Goal: Check status

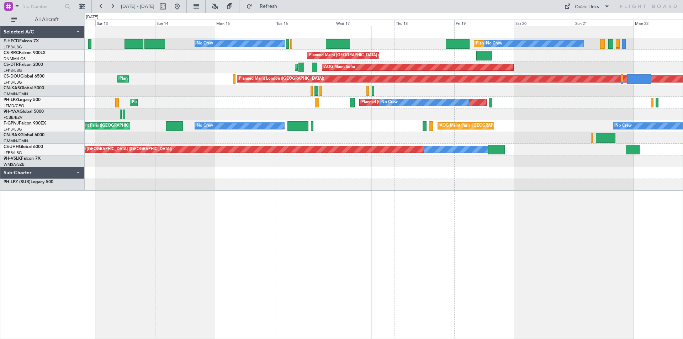
click at [307, 234] on div "Planned Maint [GEOGRAPHIC_DATA] ([GEOGRAPHIC_DATA]) No Crew No Crew No Crew Pla…" at bounding box center [384, 182] width 598 height 313
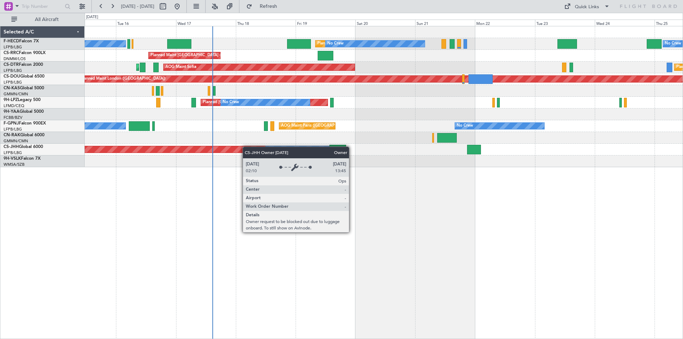
click at [284, 146] on div "Owner Planned Maint [GEOGRAPHIC_DATA] ([GEOGRAPHIC_DATA])" at bounding box center [384, 150] width 598 height 12
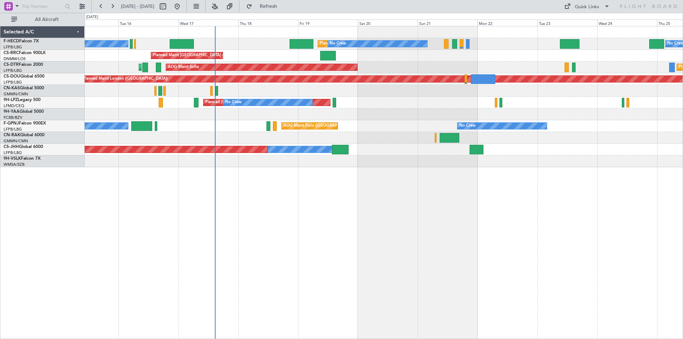
click at [394, 82] on div "Planned Maint [GEOGRAPHIC_DATA] ([GEOGRAPHIC_DATA]) No Crew No Crew No Crew No …" at bounding box center [384, 96] width 598 height 141
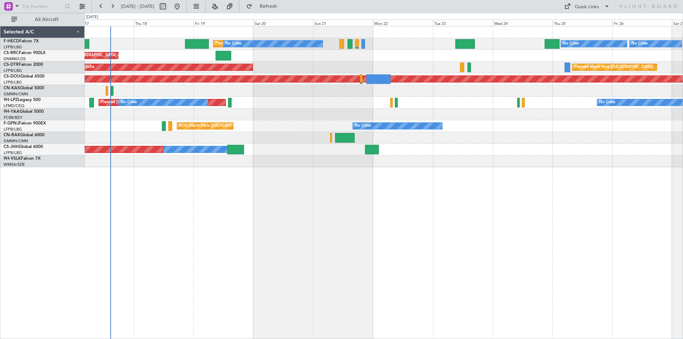
click at [461, 132] on div "Planned Maint [GEOGRAPHIC_DATA] ([GEOGRAPHIC_DATA]) No Crew No Crew No Crew No …" at bounding box center [384, 96] width 598 height 141
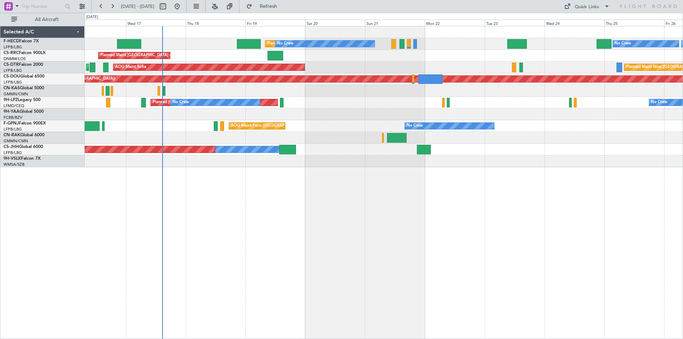
click at [353, 106] on div "Planned Maint [GEOGRAPHIC_DATA] ([GEOGRAPHIC_DATA]) No Crew No Crew No Crew No …" at bounding box center [384, 96] width 598 height 141
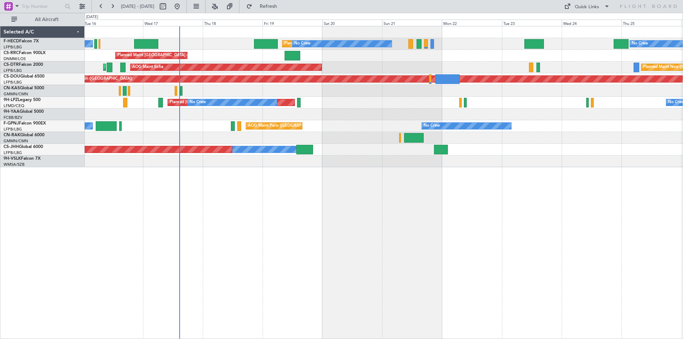
click at [208, 97] on div "Planned Maint [GEOGRAPHIC_DATA] ([GEOGRAPHIC_DATA]) No Crew No Crew No Crew No …" at bounding box center [384, 96] width 598 height 141
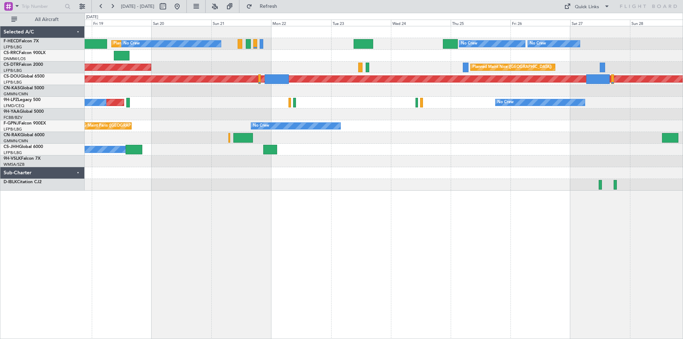
click at [383, 118] on div "Planned Maint [GEOGRAPHIC_DATA] ([GEOGRAPHIC_DATA]) No Crew No Crew No Crew Pla…" at bounding box center [384, 108] width 598 height 164
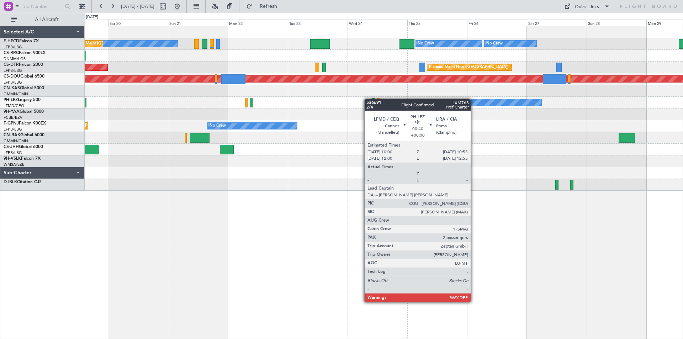
click at [382, 101] on div "No Crew No Crew No Crew Planned Maint [GEOGRAPHIC_DATA] ([GEOGRAPHIC_DATA]) Pla…" at bounding box center [384, 108] width 598 height 164
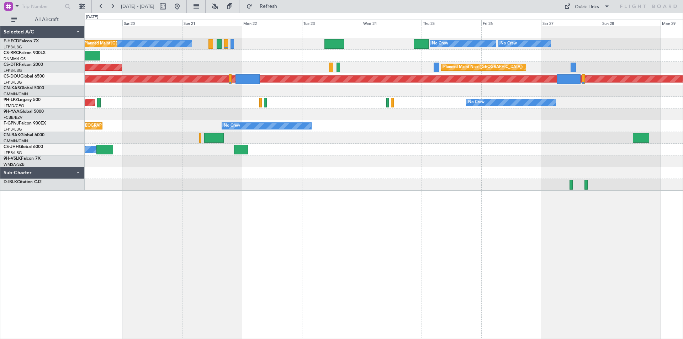
click at [276, 114] on div at bounding box center [384, 114] width 598 height 12
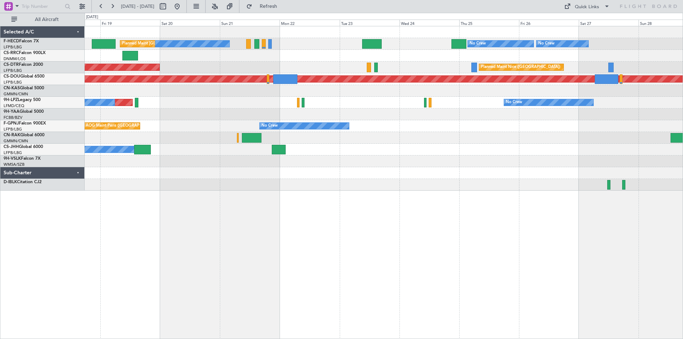
click at [307, 115] on div "No Crew No Crew No Crew Planned Maint [GEOGRAPHIC_DATA] ([GEOGRAPHIC_DATA]) Pla…" at bounding box center [384, 108] width 598 height 164
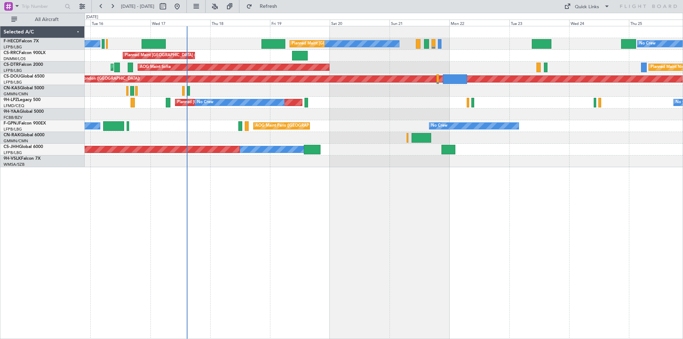
click at [398, 175] on div "No Crew No Crew Planned Maint [GEOGRAPHIC_DATA] ([GEOGRAPHIC_DATA]) No Crew No …" at bounding box center [384, 182] width 598 height 313
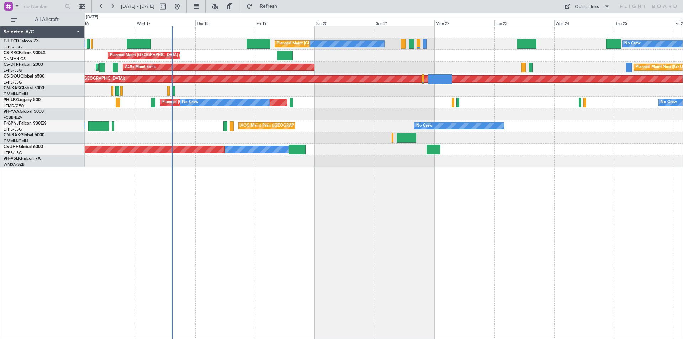
click at [370, 130] on div "No Crew No Crew Planned Maint [GEOGRAPHIC_DATA] ([GEOGRAPHIC_DATA]) No Crew No …" at bounding box center [384, 96] width 598 height 141
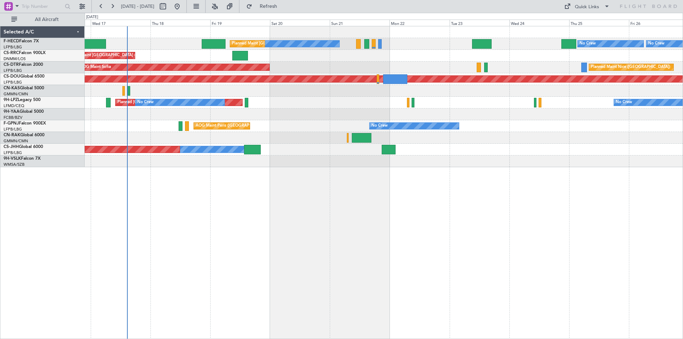
click at [313, 107] on div "No Crew No Crew Planned Maint [GEOGRAPHIC_DATA] ([GEOGRAPHIC_DATA]) No Crew No …" at bounding box center [384, 96] width 598 height 141
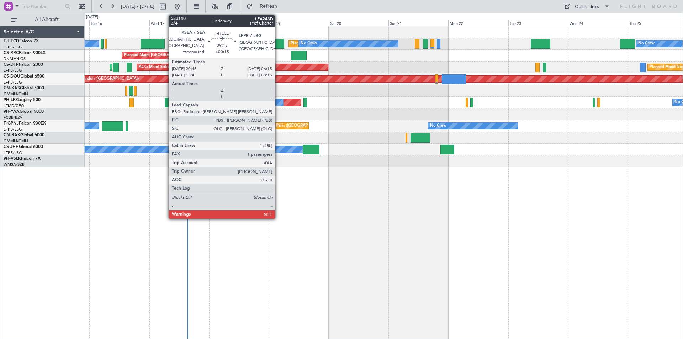
click at [278, 43] on div at bounding box center [272, 44] width 24 height 10
